Goal: Task Accomplishment & Management: Complete application form

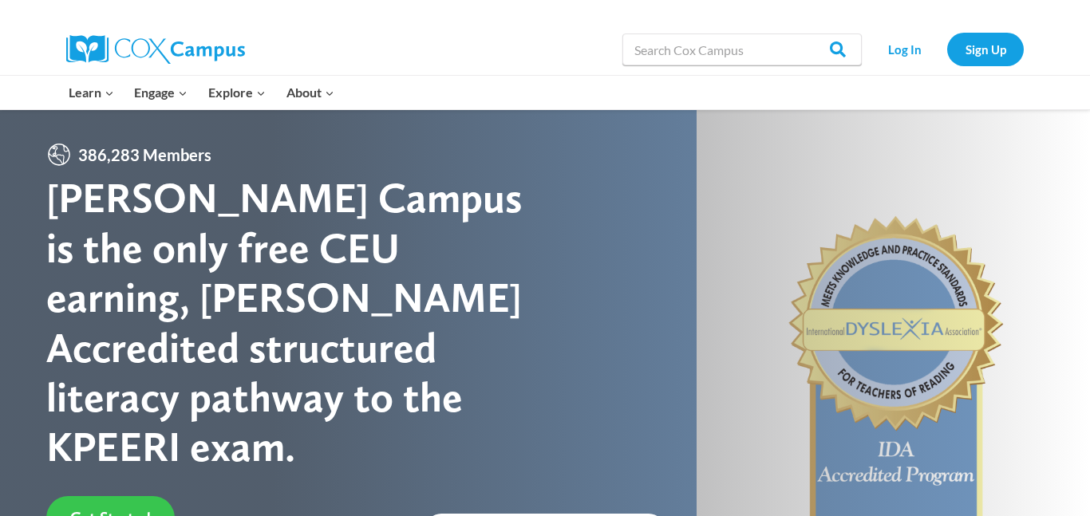
click at [119, 497] on link "Get Started" at bounding box center [110, 519] width 129 height 44
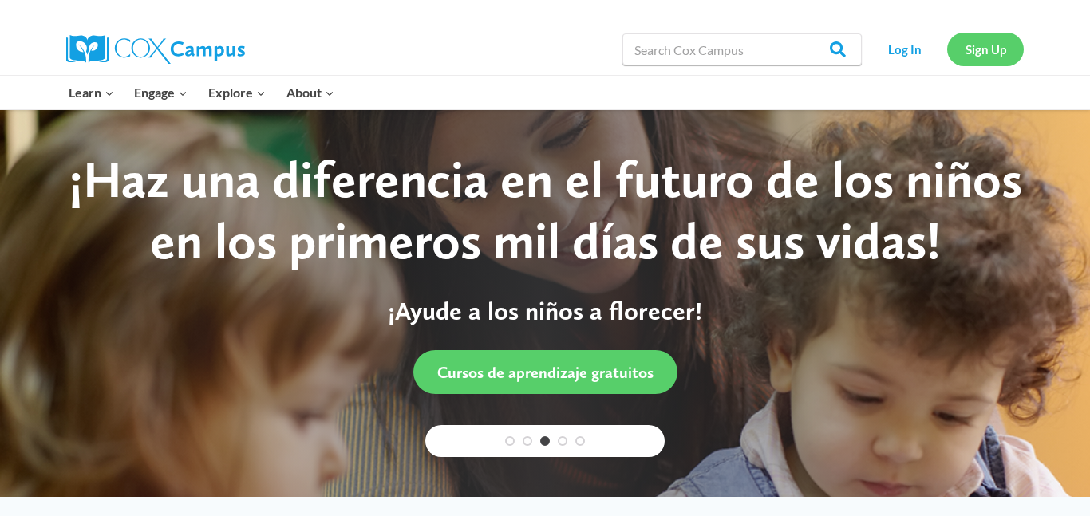
click at [975, 58] on link "Sign Up" at bounding box center [986, 49] width 77 height 33
click at [920, 53] on link "Log In" at bounding box center [904, 49] width 69 height 33
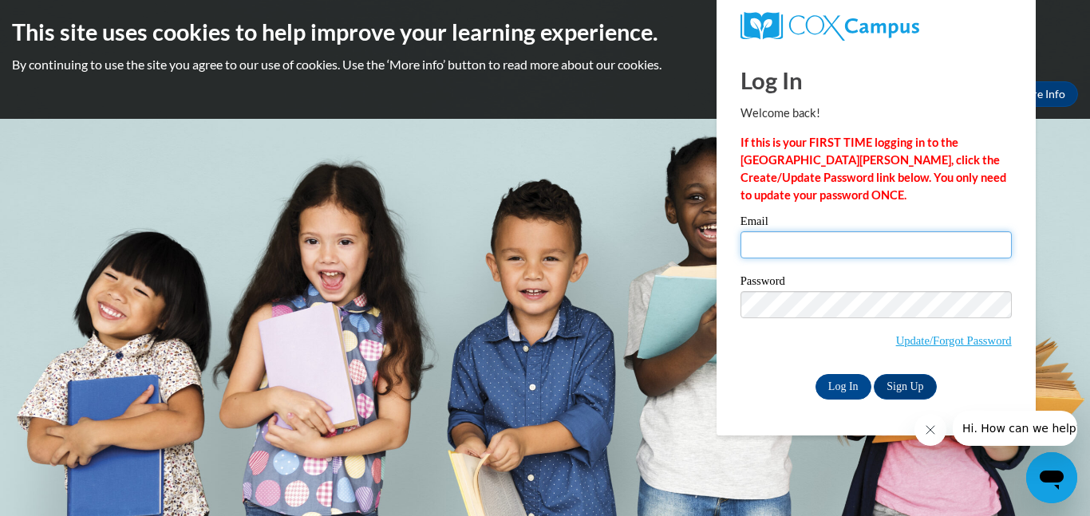
click at [845, 250] on input "Email" at bounding box center [876, 245] width 271 height 27
click at [764, 243] on input "AC322776@aldine-isd.org" at bounding box center [876, 245] width 271 height 27
type input "[EMAIL_ADDRESS][DOMAIN_NAME]"
click at [815, 322] on span "Update/Forgot Password" at bounding box center [876, 324] width 271 height 66
click at [932, 435] on icon "Close message from company" at bounding box center [930, 430] width 13 height 13
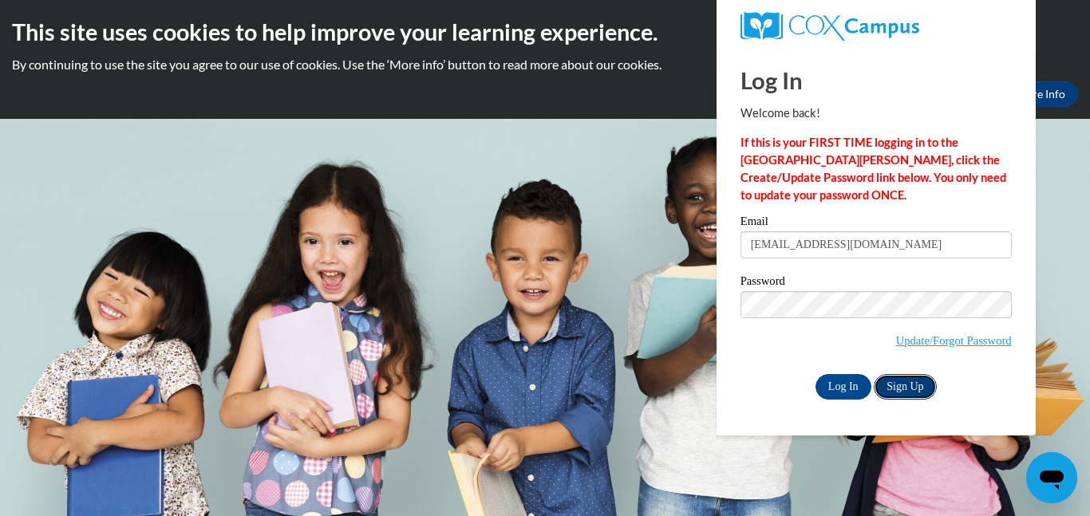
click at [912, 388] on link "Sign Up" at bounding box center [905, 387] width 62 height 26
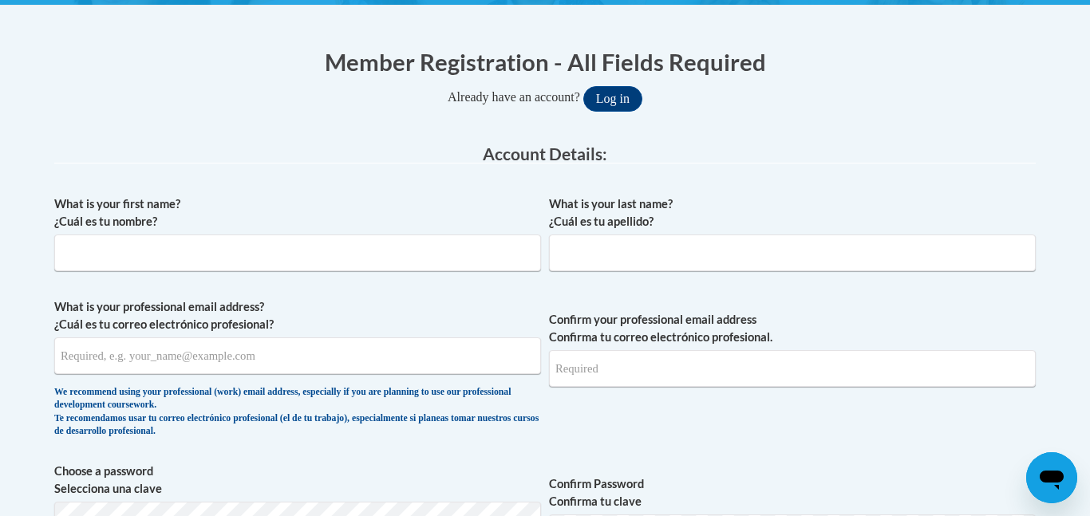
scroll to position [295, 0]
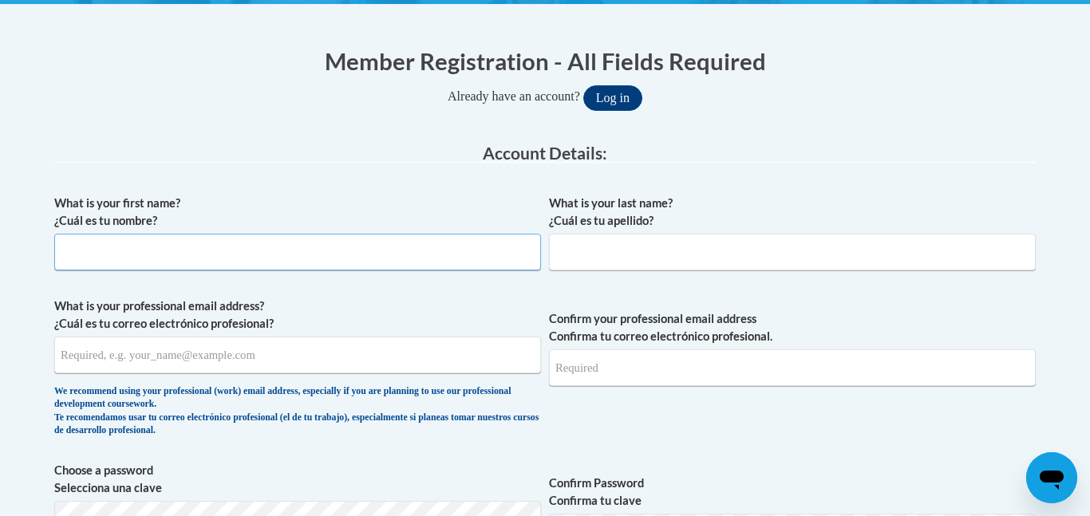
click at [414, 249] on input "What is your first name? ¿Cuál es tu nombre?" at bounding box center [297, 252] width 487 height 37
click at [416, 251] on input "ALiss" at bounding box center [297, 252] width 487 height 37
type input "Alissom"
click at [615, 243] on input "What is your last name? ¿Cuál es tu apellido?" at bounding box center [792, 252] width 487 height 37
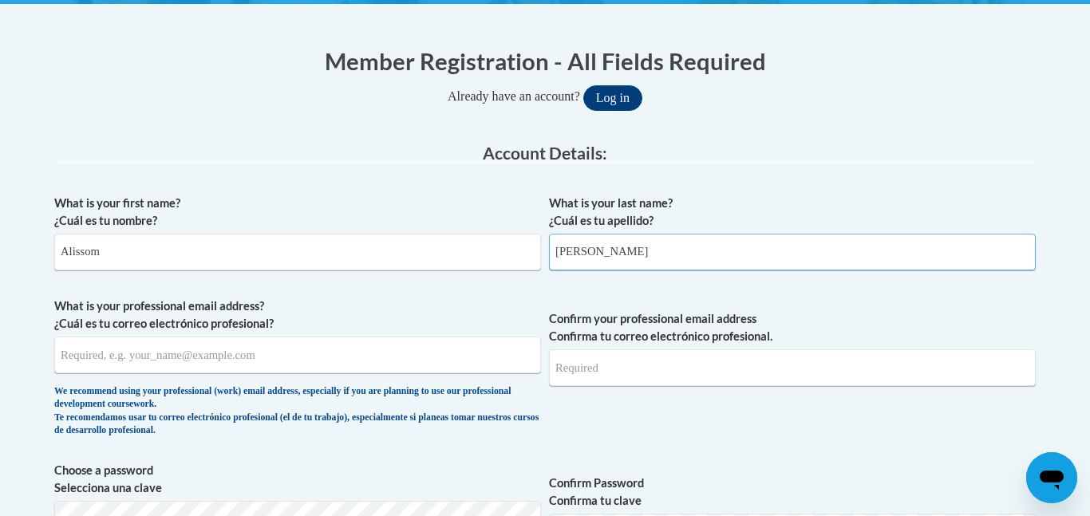
type input "Castillo"
click at [157, 358] on input "What is your professional email address? ¿Cuál es tu correo electrónico profesi…" at bounding box center [297, 355] width 487 height 37
type input "A"
click at [631, 354] on input "Confirm your professional email address Confirma tu correo electrónico profesio…" at bounding box center [792, 368] width 487 height 37
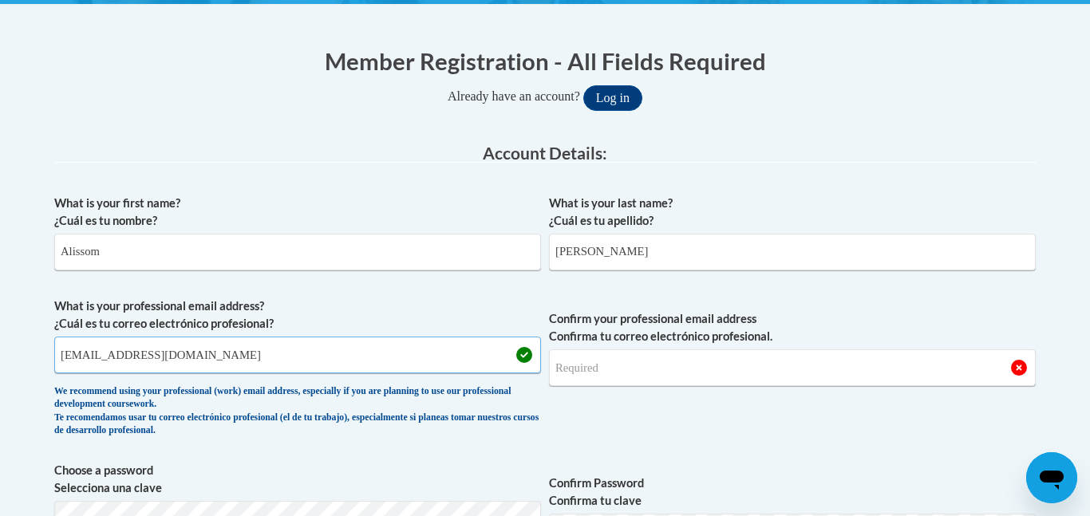
click at [153, 360] on input "ac322776@aldione-isd.org" at bounding box center [297, 355] width 487 height 37
type input "ac322776@aldine-isd.org"
click at [671, 357] on input "Confirm your professional email address Confirma tu correo electrónico profesio…" at bounding box center [792, 368] width 487 height 37
type input "AC12082008#"
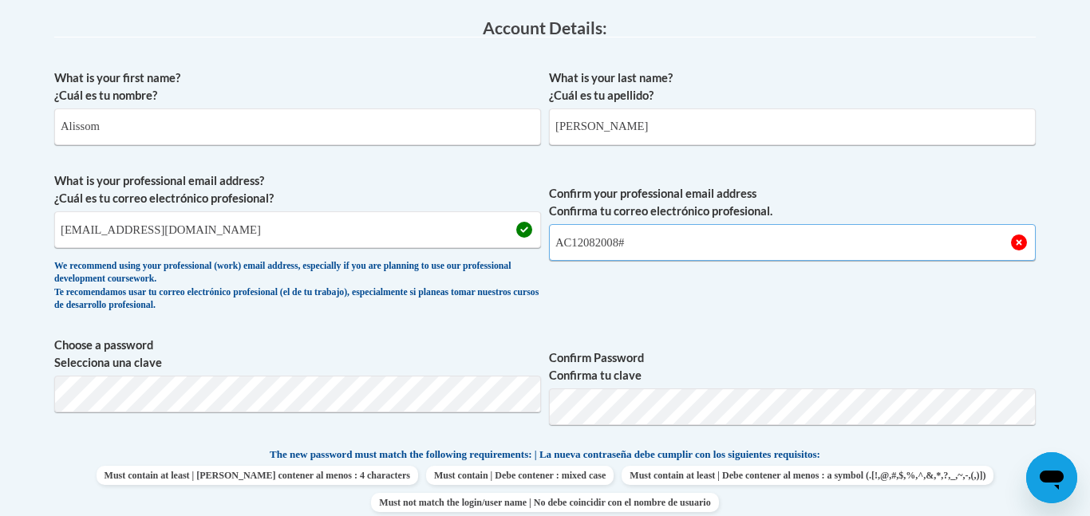
scroll to position [429, 0]
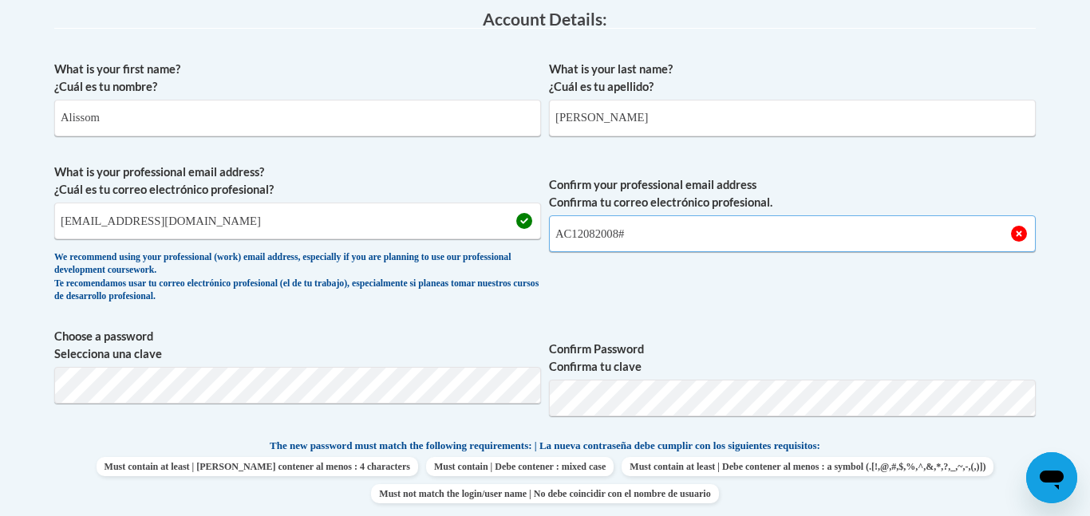
click at [595, 238] on input "AC12082008#" at bounding box center [792, 234] width 487 height 37
type input "ac322776@aldine-isd.org"
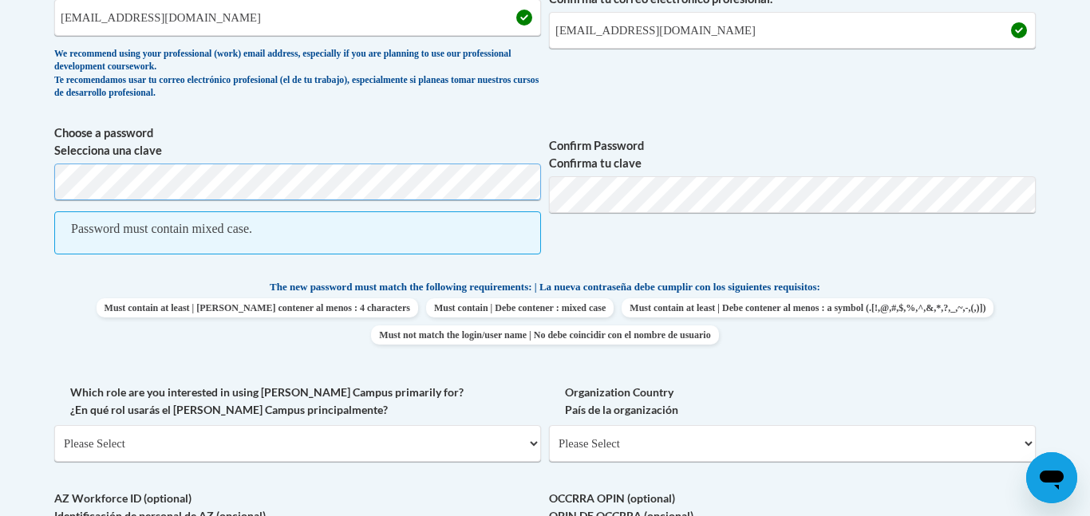
scroll to position [647, 0]
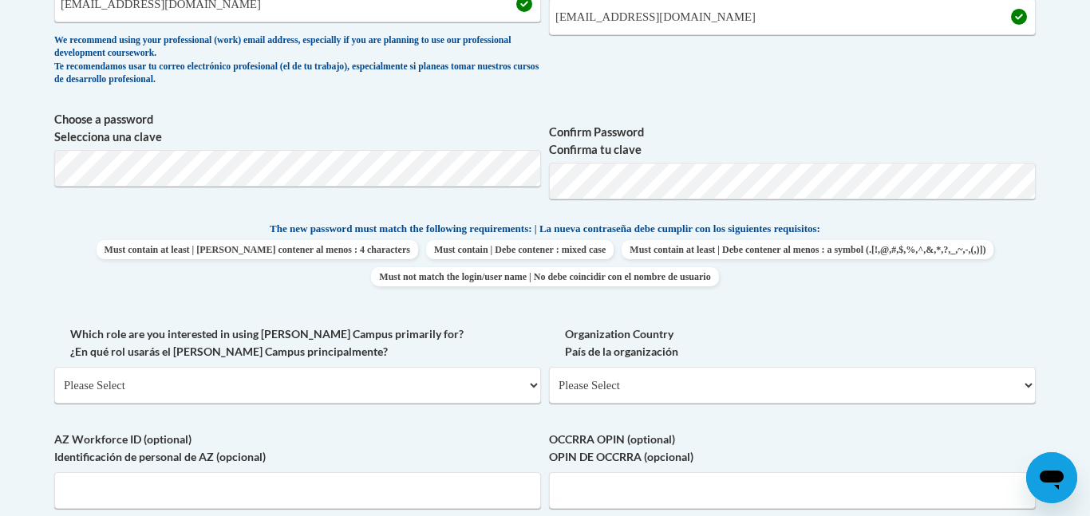
click at [741, 129] on label "Confirm Password Confirma tu clave" at bounding box center [792, 141] width 487 height 35
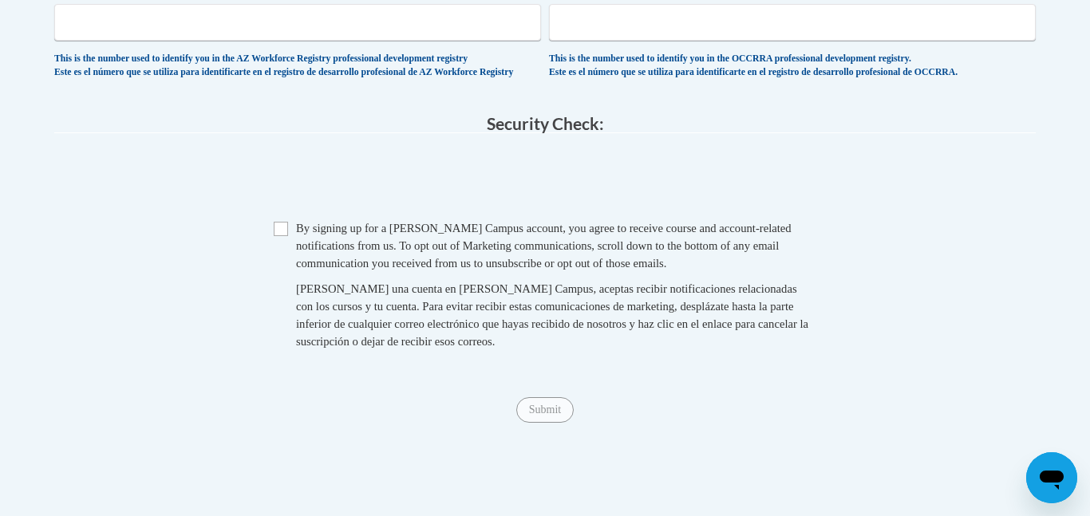
scroll to position [1120, 0]
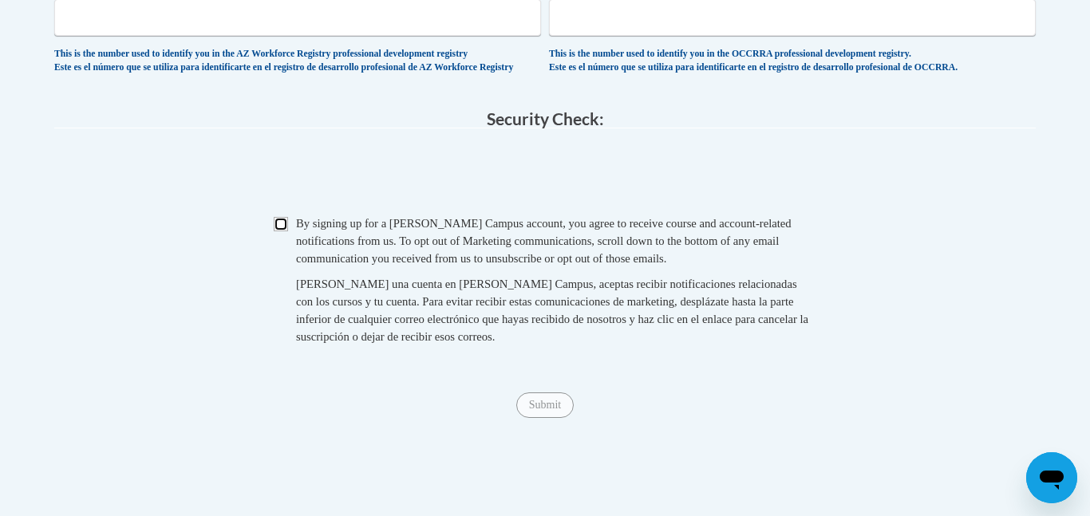
click at [283, 232] on input "Checkbox" at bounding box center [281, 224] width 14 height 14
checkbox input "true"
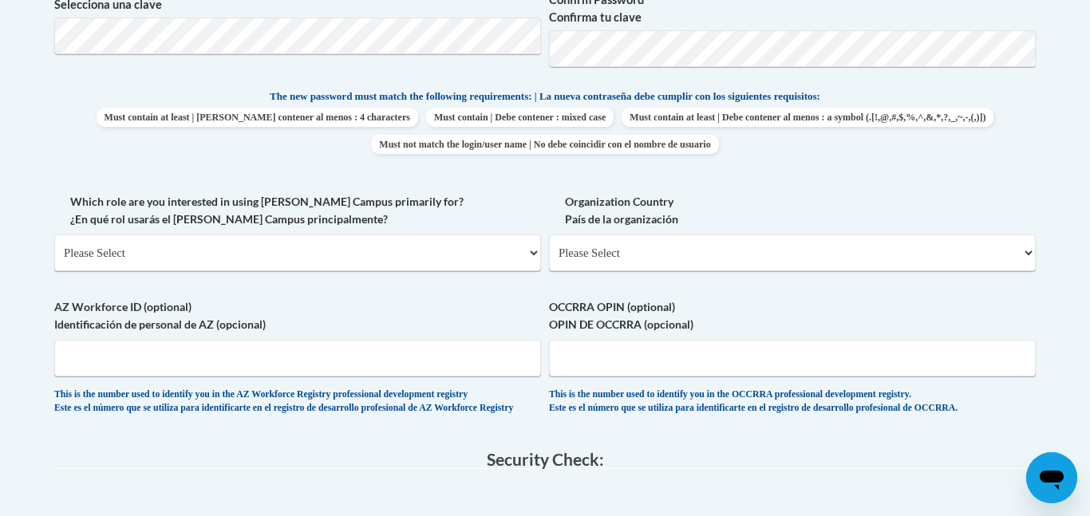
scroll to position [782, 0]
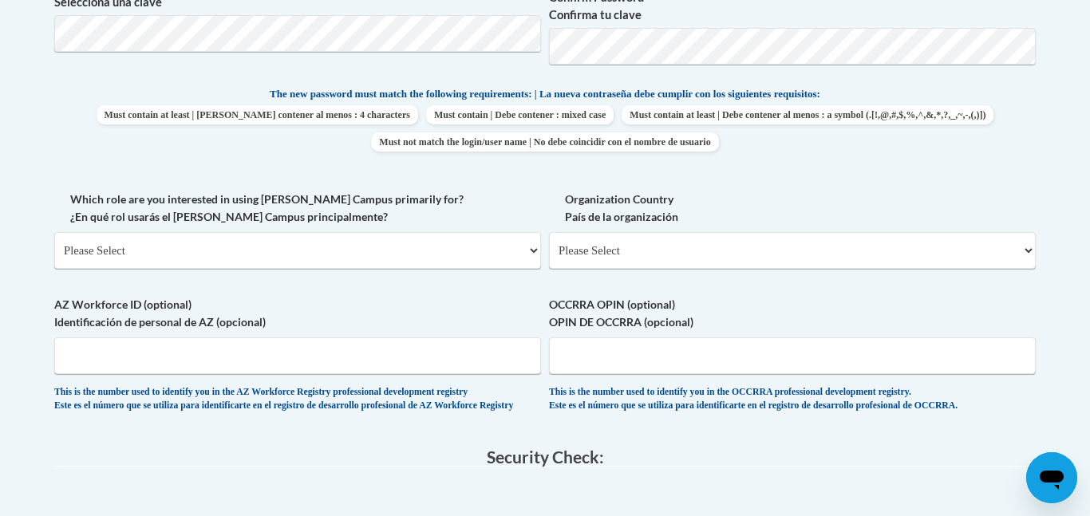
click at [491, 272] on div "Which role are you interested in using Cox Campus primarily for? ¿En qué rol us…" at bounding box center [297, 236] width 487 height 90
click at [502, 255] on select "Please Select College/University | Colegio/Universidad Community/Nonprofit Part…" at bounding box center [297, 250] width 487 height 37
click at [254, 462] on legend "Security Check:" at bounding box center [545, 458] width 982 height 18
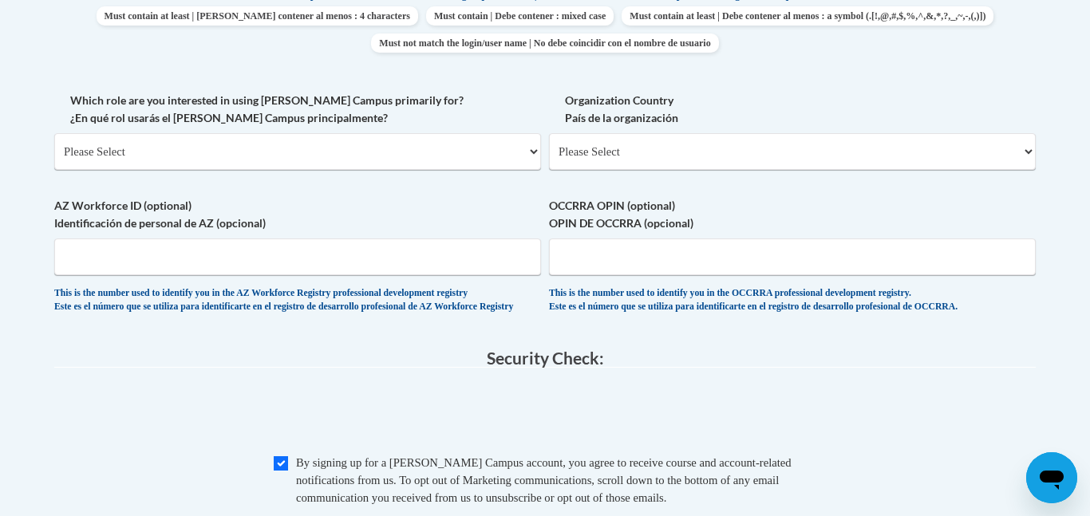
scroll to position [879, 0]
click at [384, 151] on select "Please Select College/University | Colegio/Universidad Community/Nonprofit Part…" at bounding box center [297, 153] width 487 height 37
click at [140, 428] on span "0cAFcWeA7zepnJEBg9dbXE-wPKmEBwnRAO21miAbFJJHDHy0WieS6yB0bxWYo2ZiFy54-fql8FbOBrI…" at bounding box center [545, 417] width 982 height 62
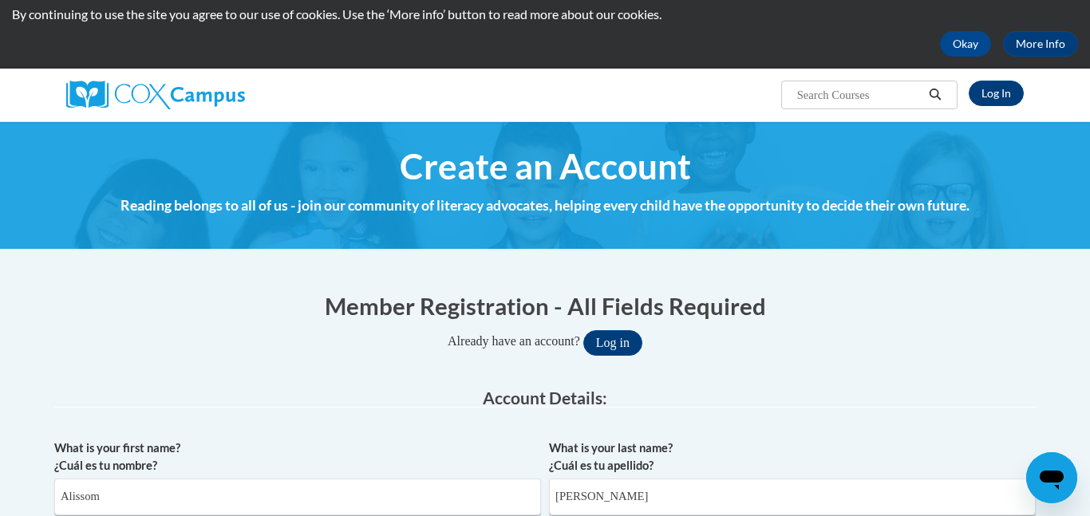
scroll to position [0, 0]
